Goal: Communication & Community: Ask a question

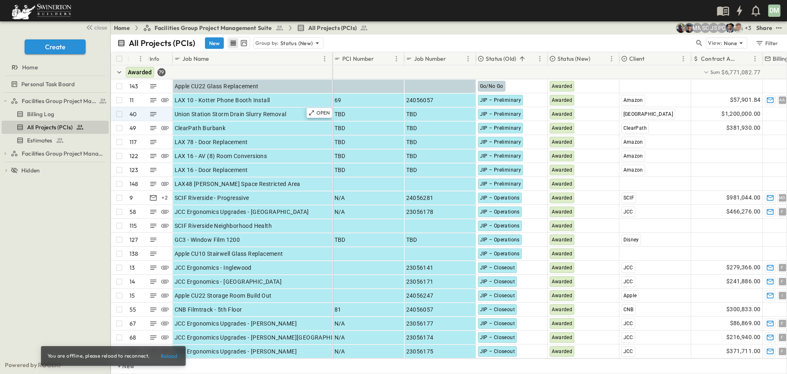
scroll to position [0, 0]
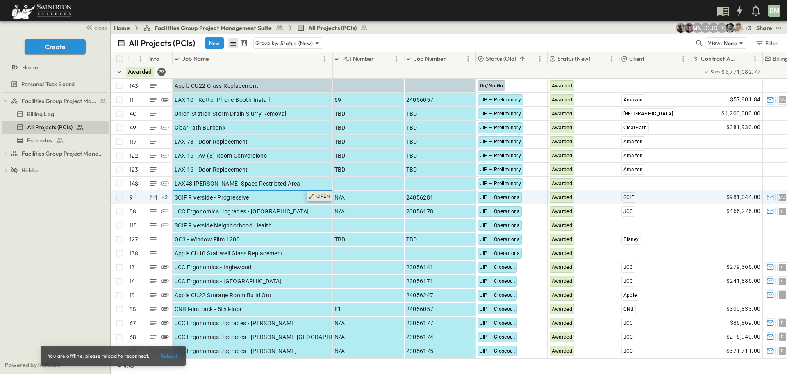
click at [316, 198] on div "OPEN" at bounding box center [319, 196] width 25 height 10
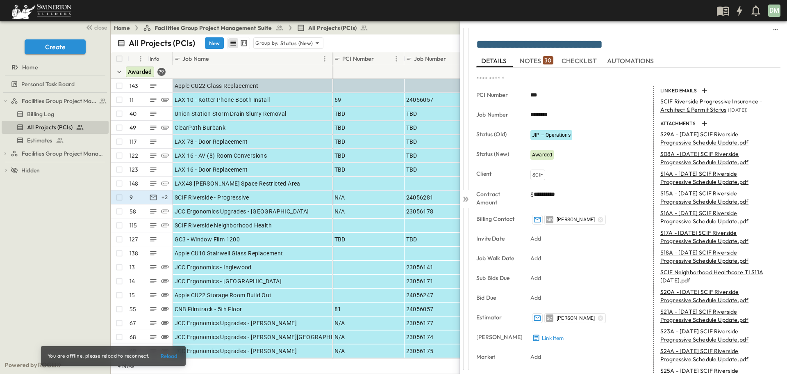
click at [497, 60] on span "DETAILS" at bounding box center [494, 60] width 27 height 7
click at [701, 122] on icon "button" at bounding box center [705, 123] width 8 height 8
click at [466, 199] on icon at bounding box center [466, 199] width 8 height 8
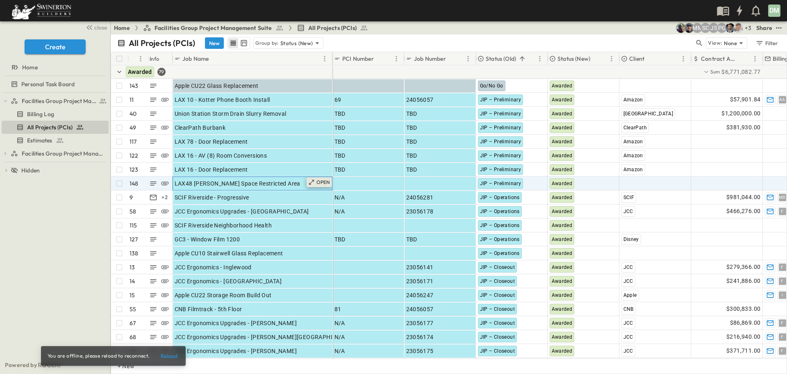
click at [321, 183] on p "OPEN" at bounding box center [324, 182] width 14 height 7
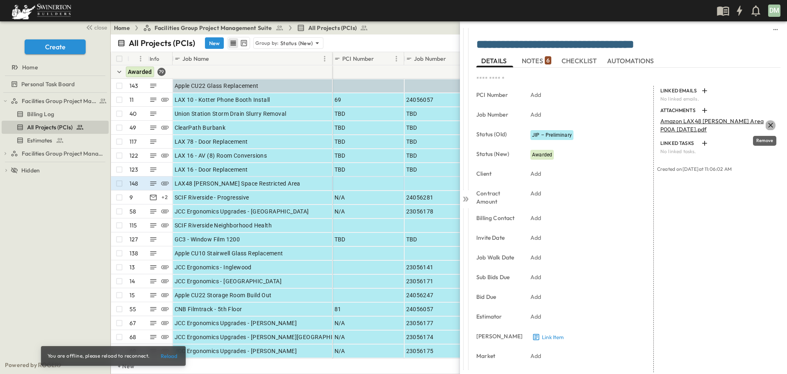
click at [767, 123] on icon "Remove" at bounding box center [771, 125] width 8 height 8
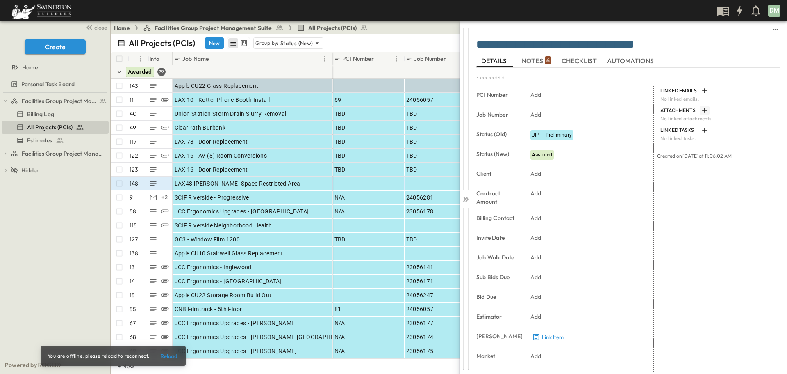
click at [701, 109] on icon "button" at bounding box center [705, 110] width 8 height 8
click at [468, 198] on icon at bounding box center [466, 198] width 3 height 5
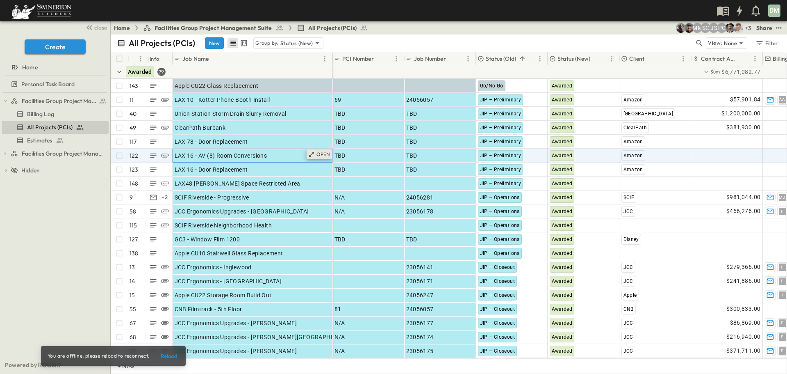
click at [319, 153] on p "OPEN" at bounding box center [324, 154] width 14 height 7
